Goal: Navigation & Orientation: Find specific page/section

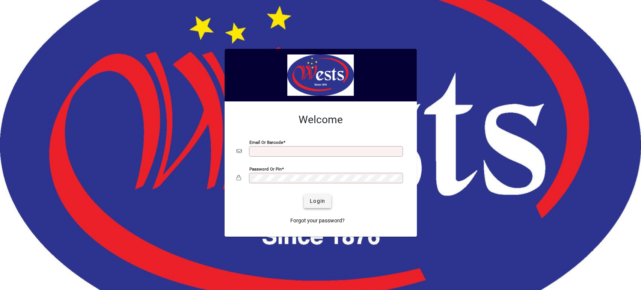
type input "**********"
drag, startPoint x: 314, startPoint y: 198, endPoint x: 300, endPoint y: 194, distance: 14.0
click at [314, 198] on span "Login" at bounding box center [317, 201] width 15 height 8
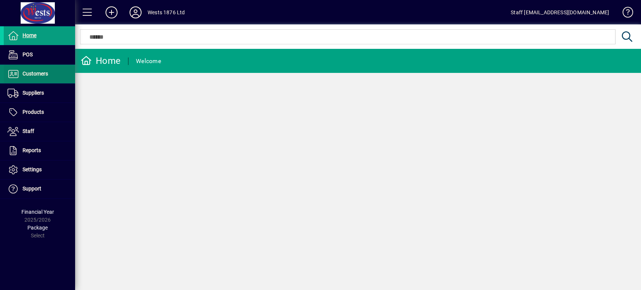
click at [56, 74] on span at bounding box center [39, 74] width 71 height 18
